Goal: Download file/media

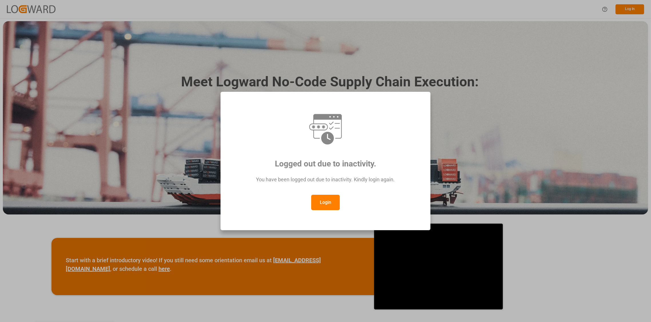
click at [316, 203] on button "Login" at bounding box center [325, 202] width 29 height 15
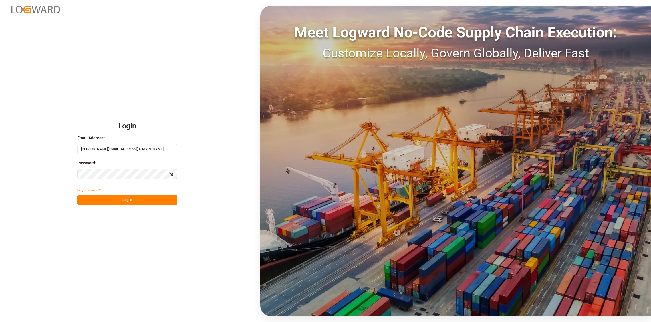
click at [142, 199] on button "Log In" at bounding box center [127, 200] width 100 height 10
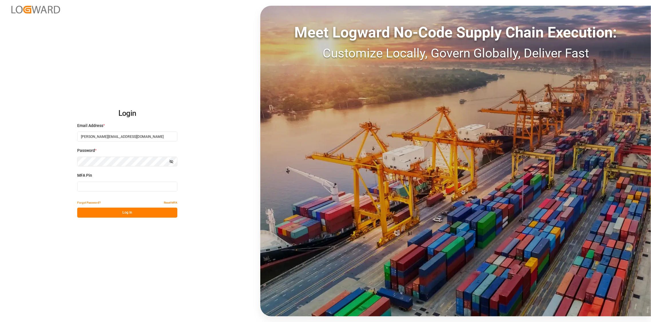
click at [91, 187] on input at bounding box center [127, 187] width 100 height 10
type input "303224"
click at [132, 211] on button "Log In" at bounding box center [127, 213] width 100 height 10
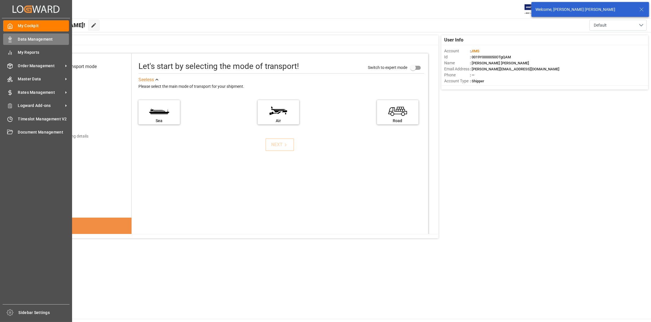
click at [36, 36] on div "Data Management Data Management" at bounding box center [36, 38] width 66 height 11
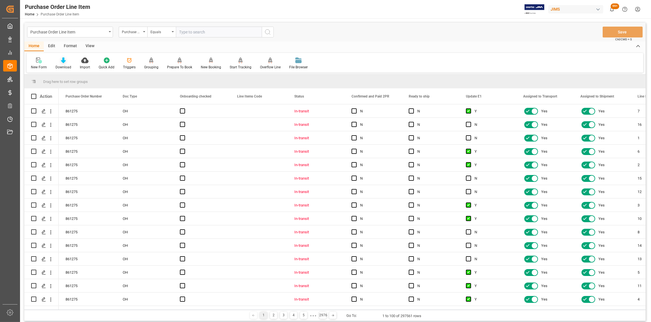
click at [64, 64] on div "Download" at bounding box center [63, 63] width 24 height 13
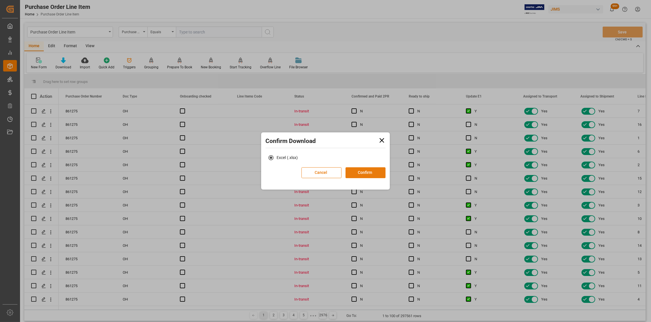
click at [375, 174] on button "Confirm" at bounding box center [366, 172] width 40 height 11
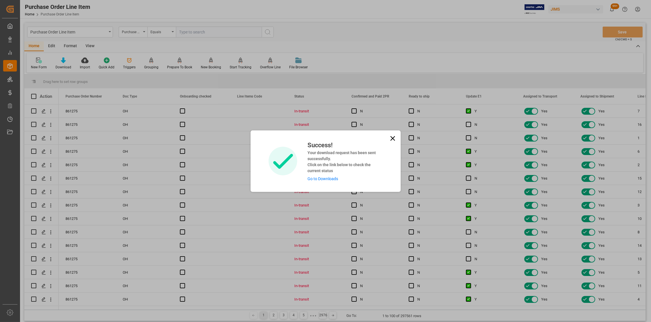
click at [333, 179] on link "Go to Downloads" at bounding box center [323, 179] width 31 height 5
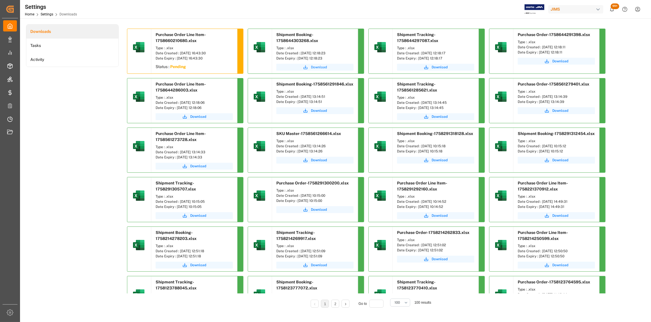
click at [316, 68] on span "Download" at bounding box center [319, 67] width 16 height 5
click at [439, 67] on span "Download" at bounding box center [440, 67] width 16 height 5
click at [563, 62] on span "Download" at bounding box center [560, 61] width 16 height 5
click at [201, 118] on span "Download" at bounding box center [198, 116] width 16 height 5
